Goal: Information Seeking & Learning: Learn about a topic

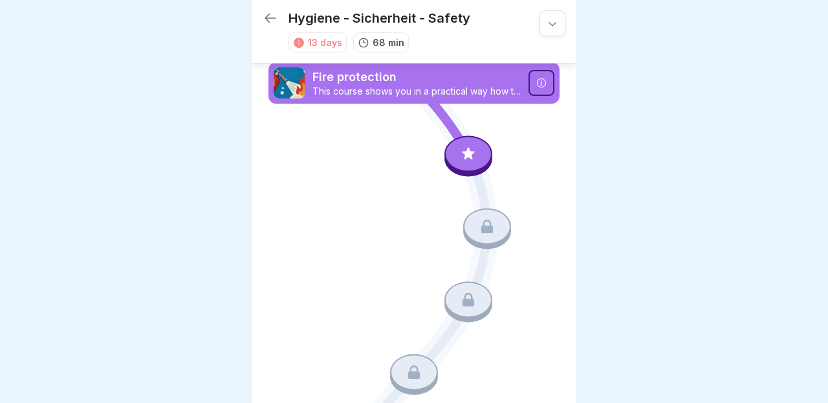
click at [269, 19] on icon at bounding box center [271, 18] width 16 height 16
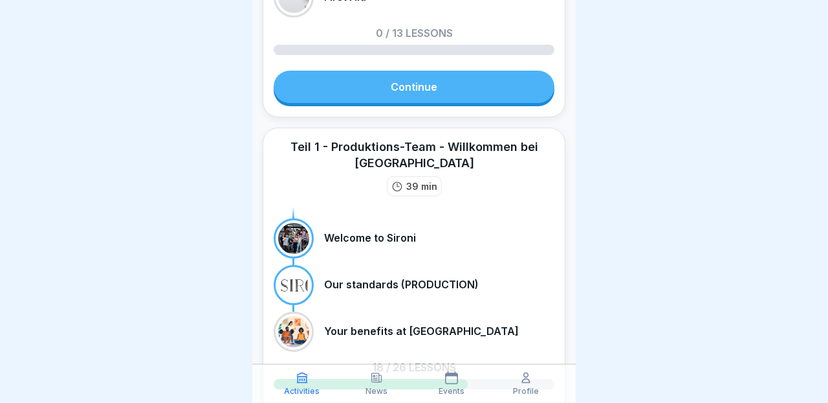
scroll to position [259, 0]
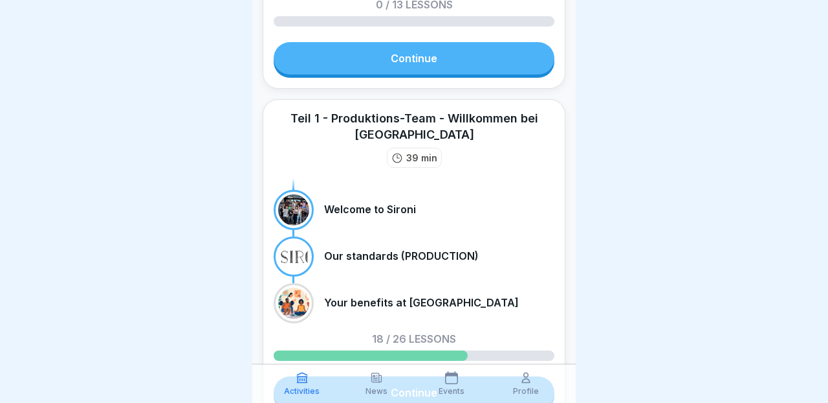
click at [293, 196] on div at bounding box center [293, 209] width 31 height 31
click at [340, 203] on p "Welcome to Sironi" at bounding box center [370, 209] width 92 height 12
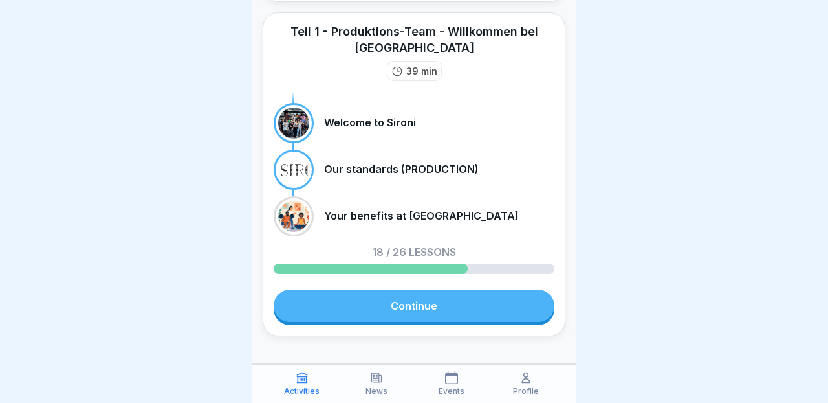
scroll to position [348, 0]
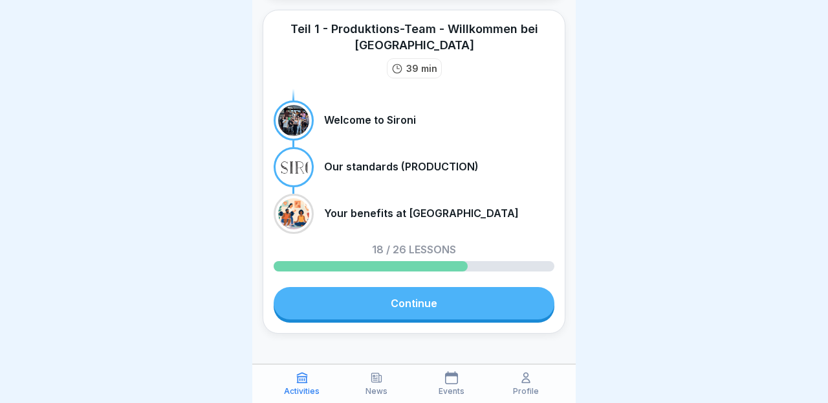
click at [289, 105] on div at bounding box center [293, 120] width 31 height 31
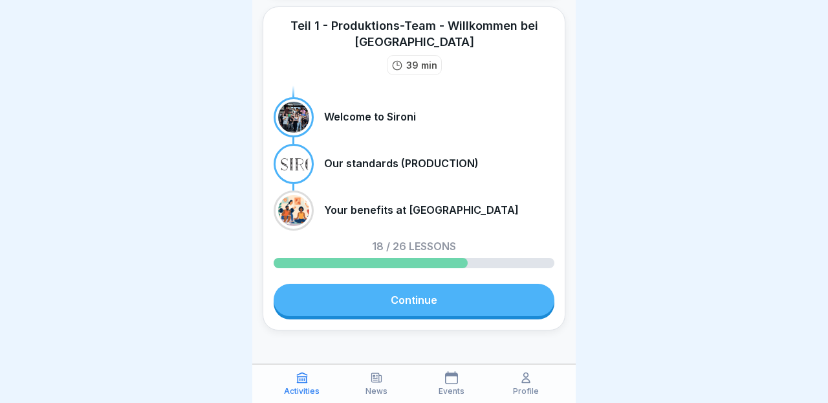
scroll to position [351, 0]
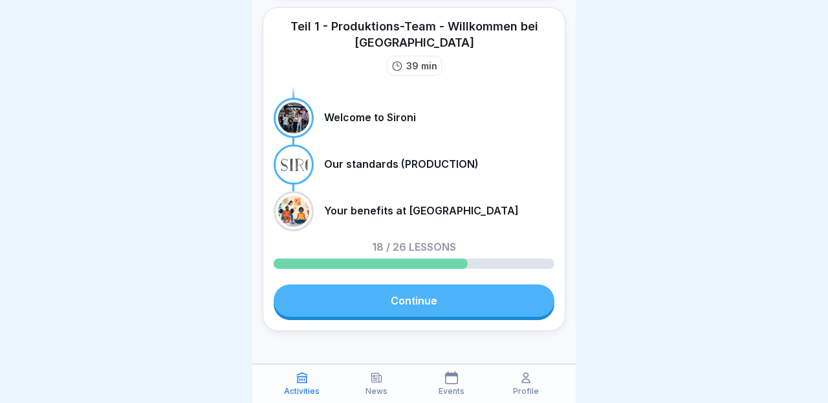
click at [380, 383] on icon at bounding box center [376, 377] width 13 height 13
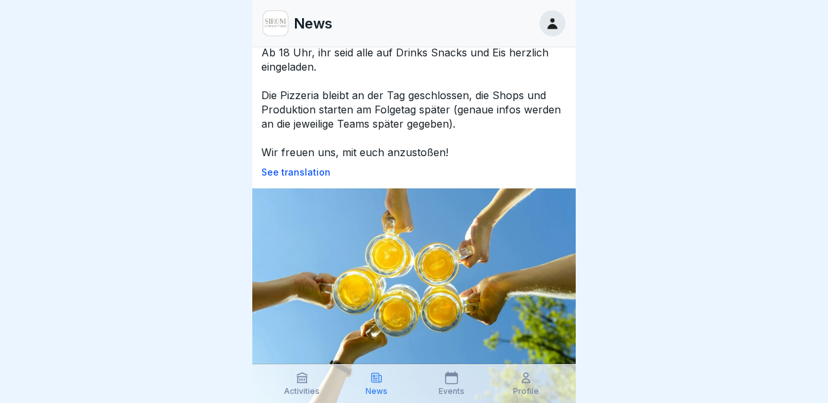
scroll to position [1413, 0]
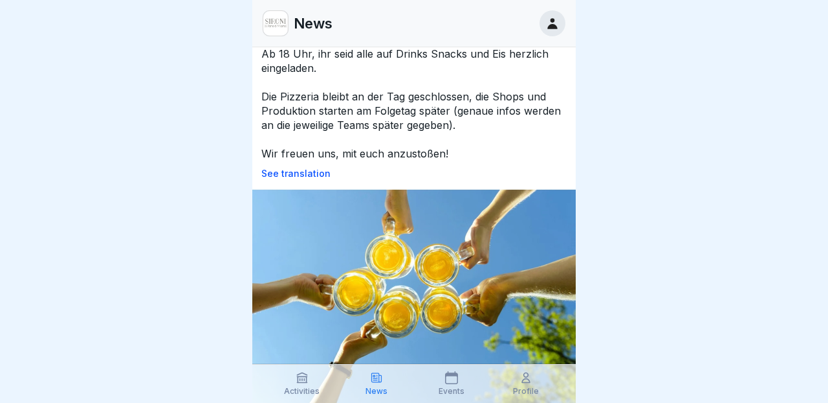
click at [303, 377] on icon at bounding box center [302, 378] width 10 height 10
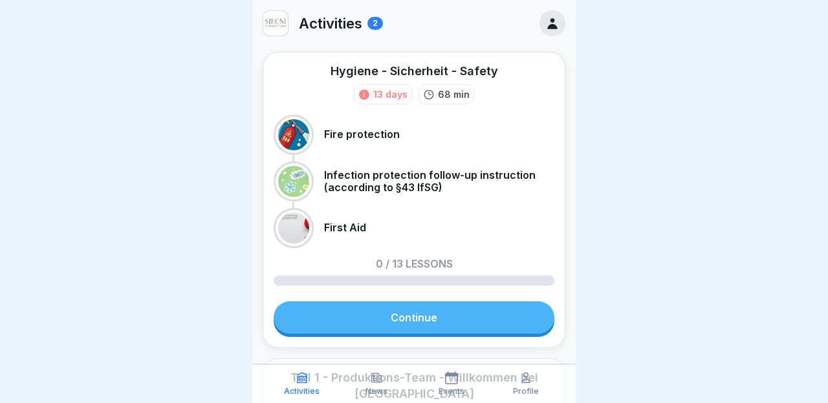
click at [276, 23] on img at bounding box center [275, 23] width 25 height 25
click at [555, 18] on icon at bounding box center [553, 23] width 14 height 14
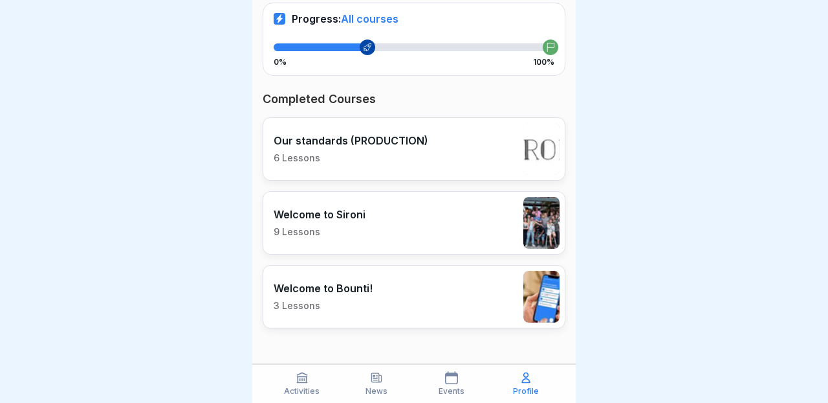
scroll to position [282, 0]
click at [384, 218] on div "Welcome to Sironi 9 Lessons" at bounding box center [414, 223] width 303 height 63
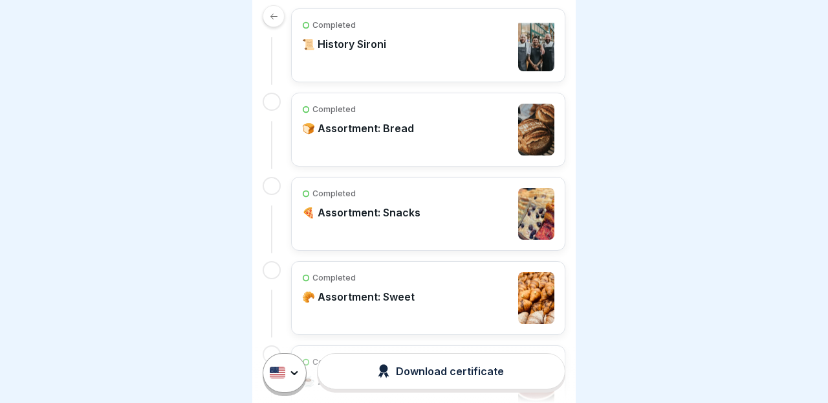
scroll to position [153, 0]
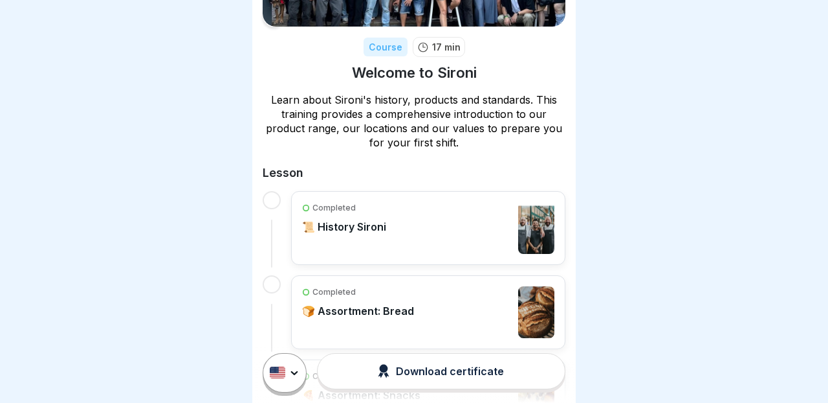
click at [411, 218] on div "Completed 📜 History Sironi" at bounding box center [428, 228] width 252 height 52
